Goal: Transaction & Acquisition: Purchase product/service

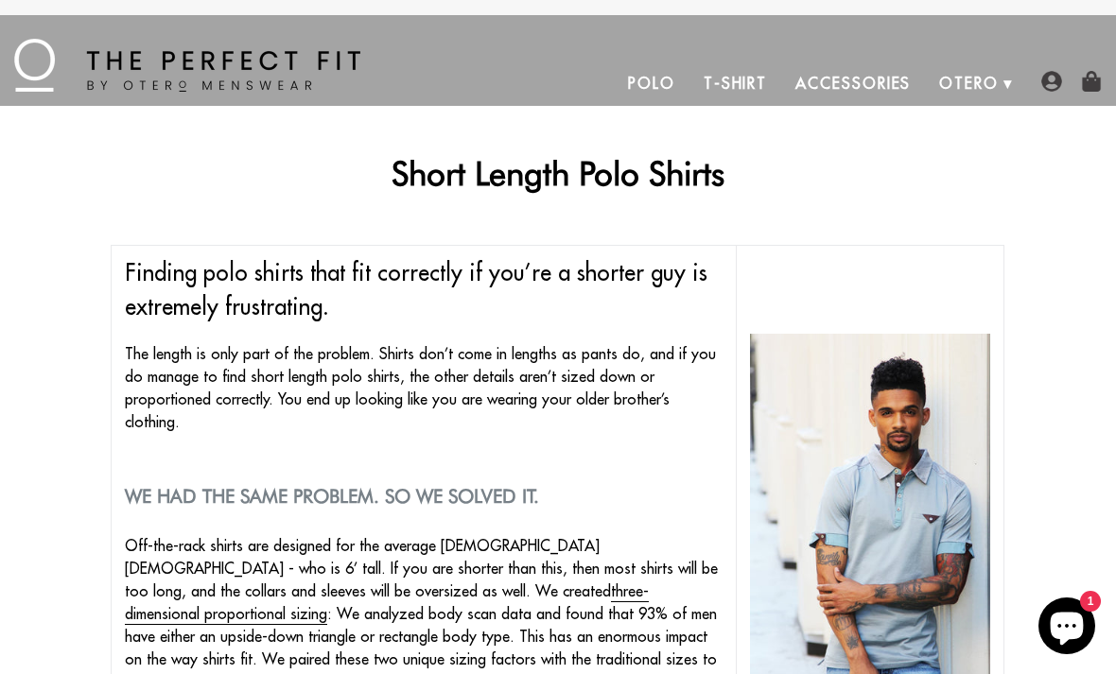
click at [652, 84] on link "Polo" at bounding box center [652, 83] width 76 height 45
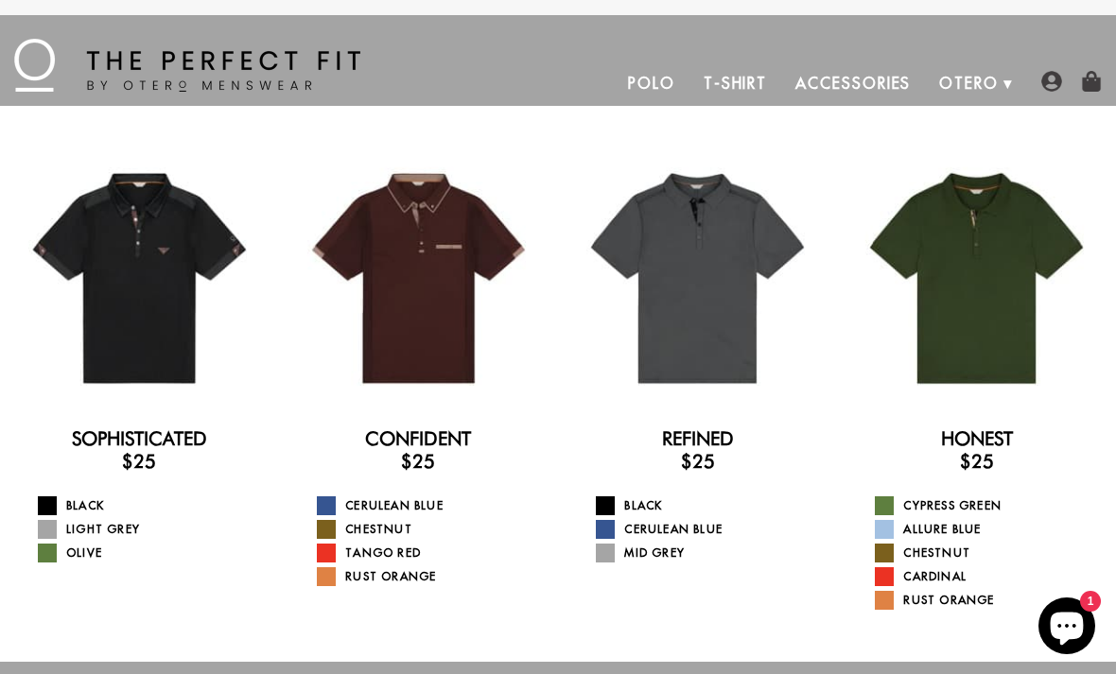
click at [375, 574] on link "Rust Orange" at bounding box center [430, 576] width 227 height 19
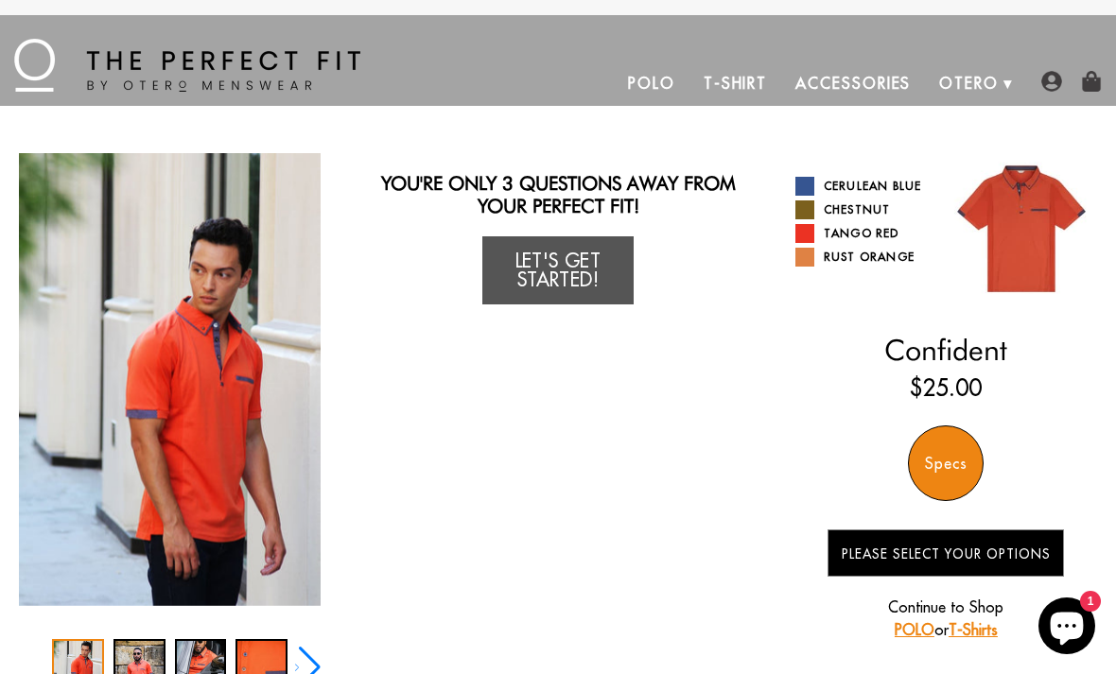
click at [856, 201] on link "Chestnut" at bounding box center [863, 209] width 137 height 19
